Goal: Check status

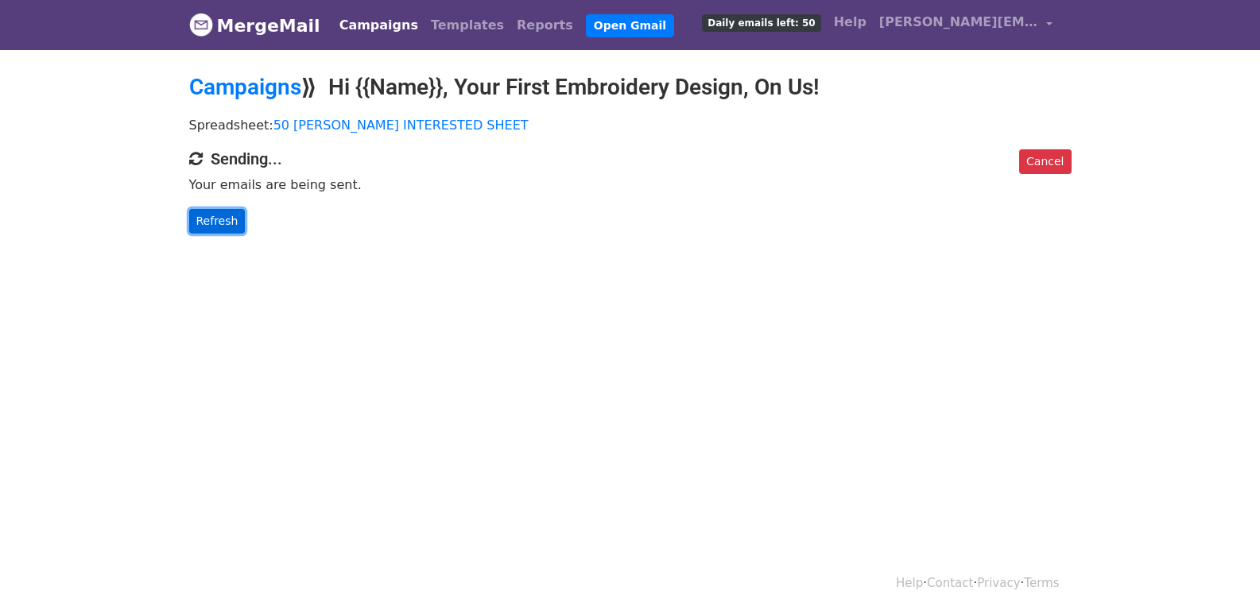
click at [226, 226] on link "Refresh" at bounding box center [217, 221] width 56 height 25
click at [210, 227] on link "Refresh" at bounding box center [217, 221] width 56 height 25
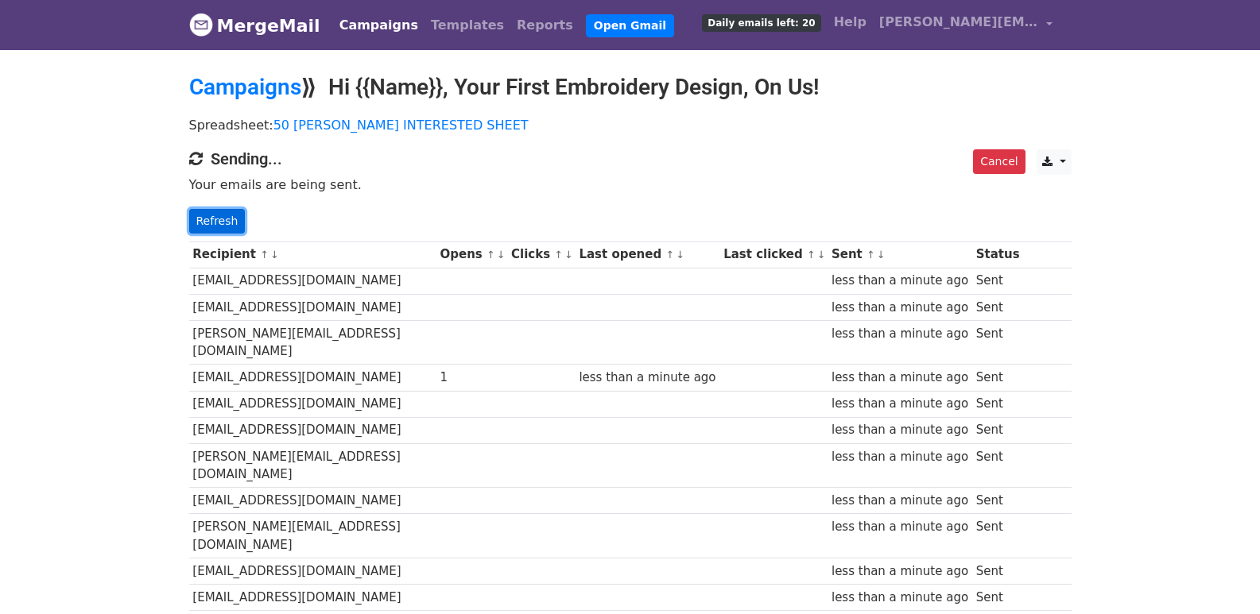
click at [232, 222] on link "Refresh" at bounding box center [217, 221] width 56 height 25
click at [219, 215] on link "Refresh" at bounding box center [217, 221] width 56 height 25
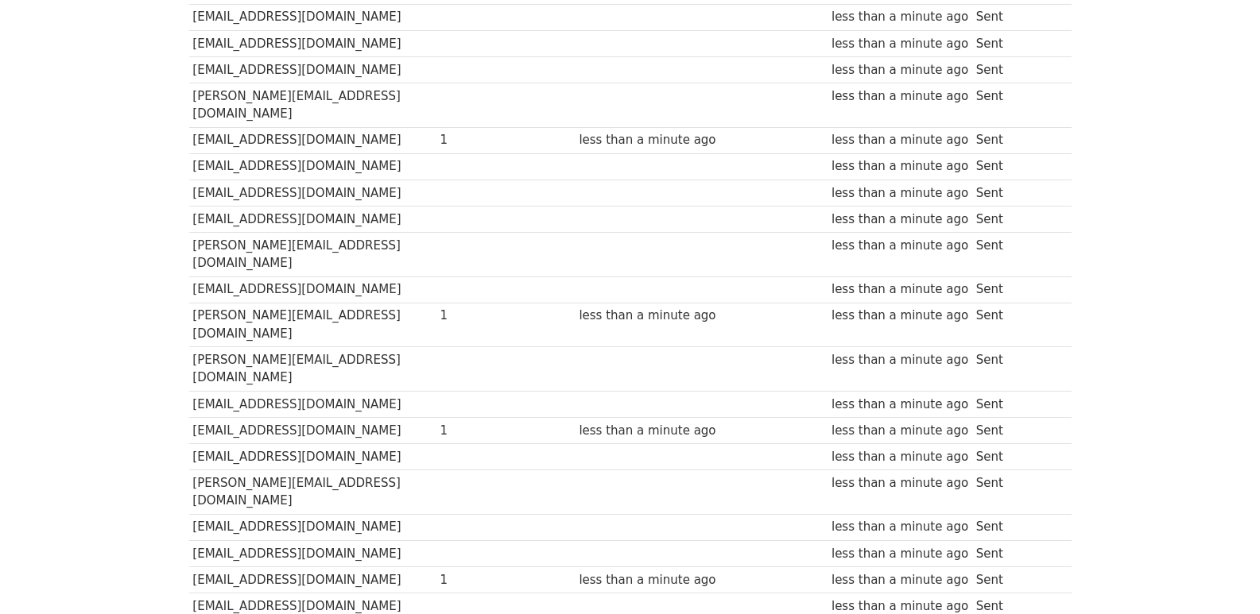
scroll to position [1109, 0]
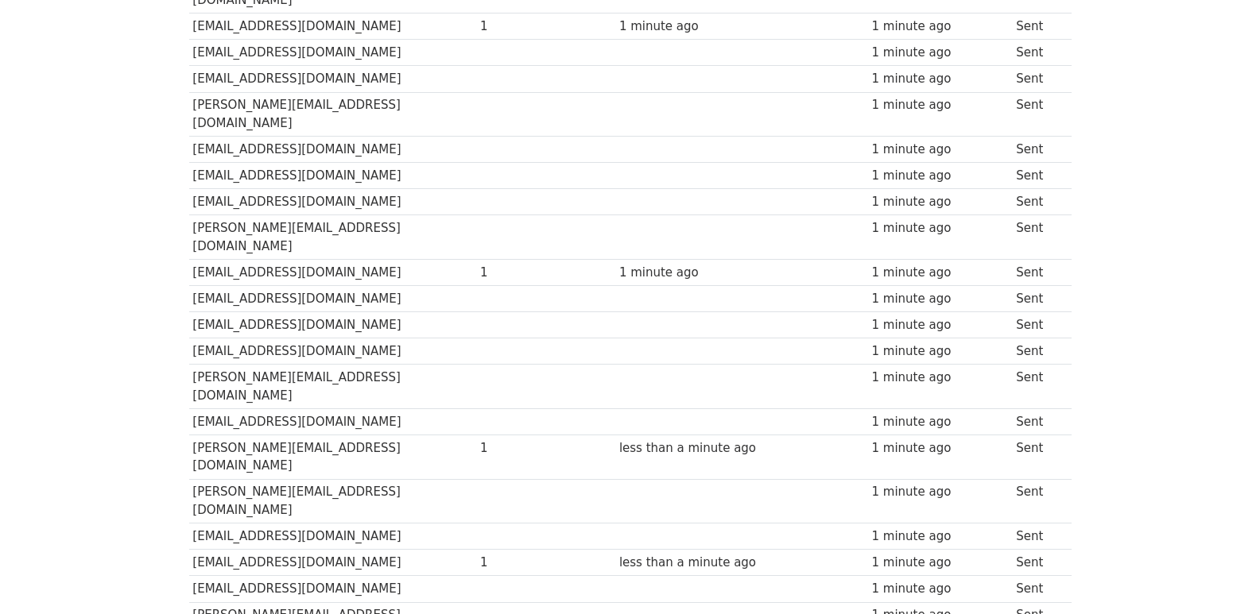
scroll to position [1106, 0]
